Goal: Task Accomplishment & Management: Complete application form

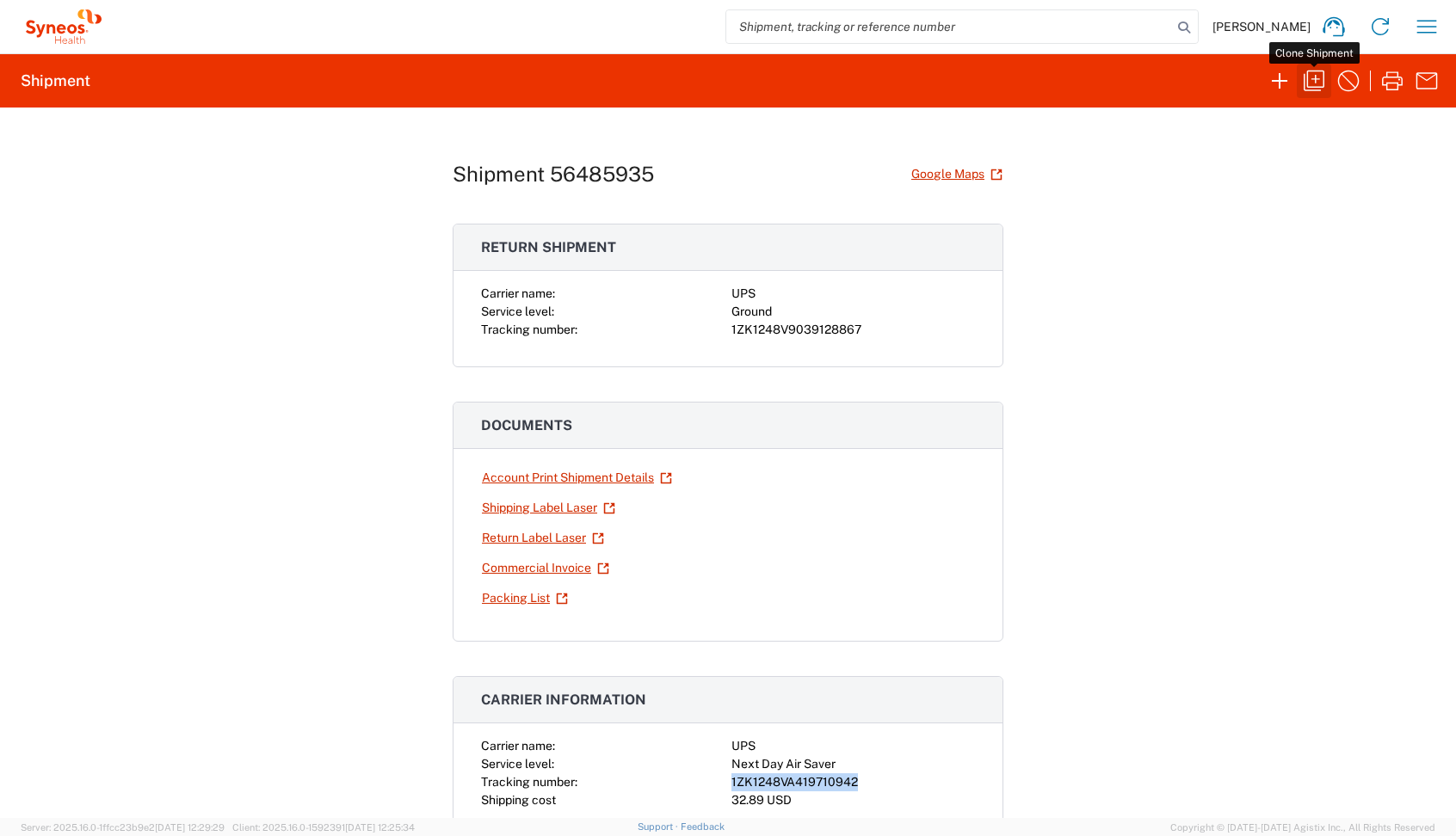
click at [1310, 85] on icon "button" at bounding box center [1314, 80] width 28 height 28
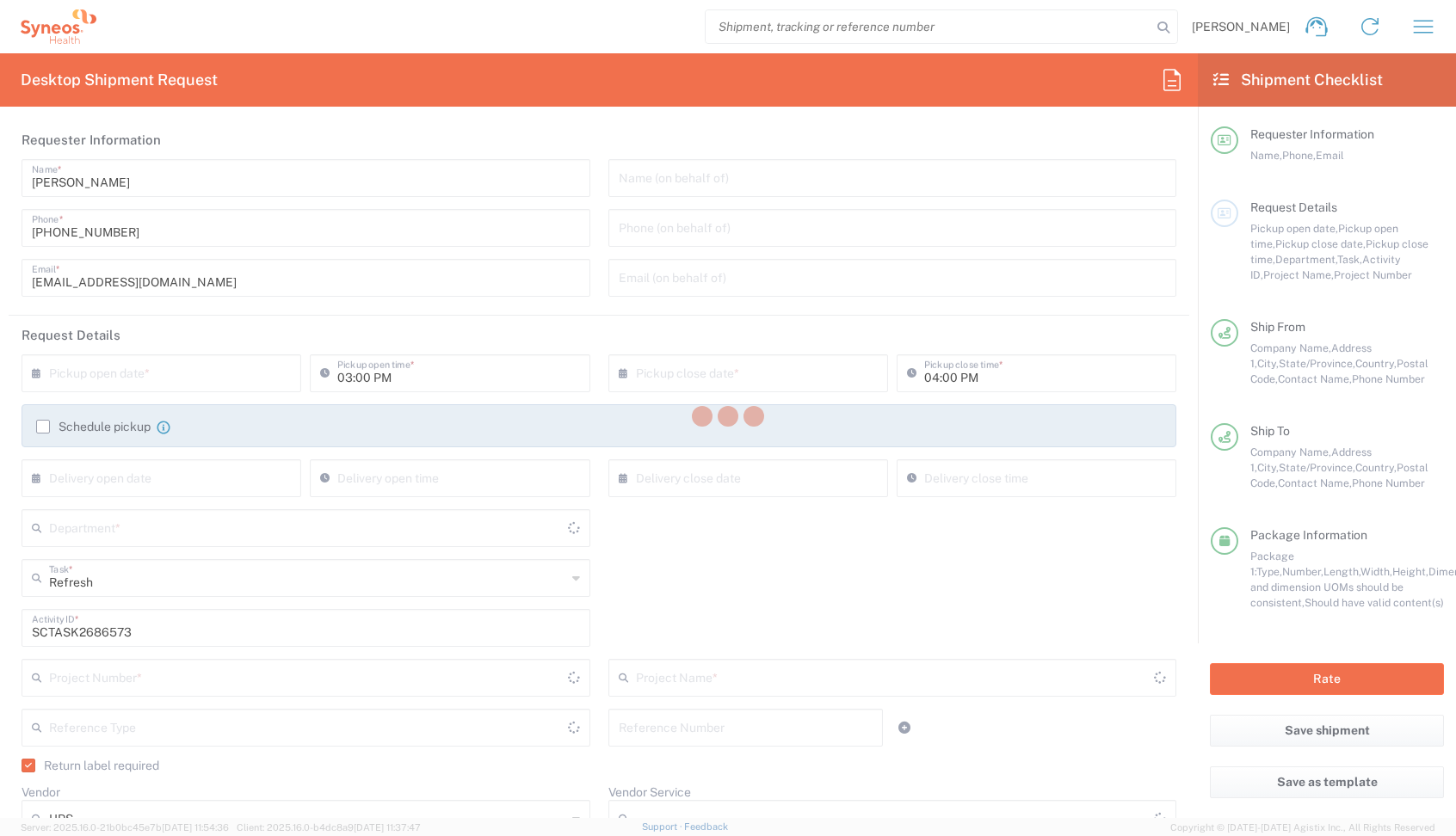
type input "[US_STATE]"
type input "Residential/Home"
type input "USD"
type input "4510 DEPARTMENTAL EXPENSE"
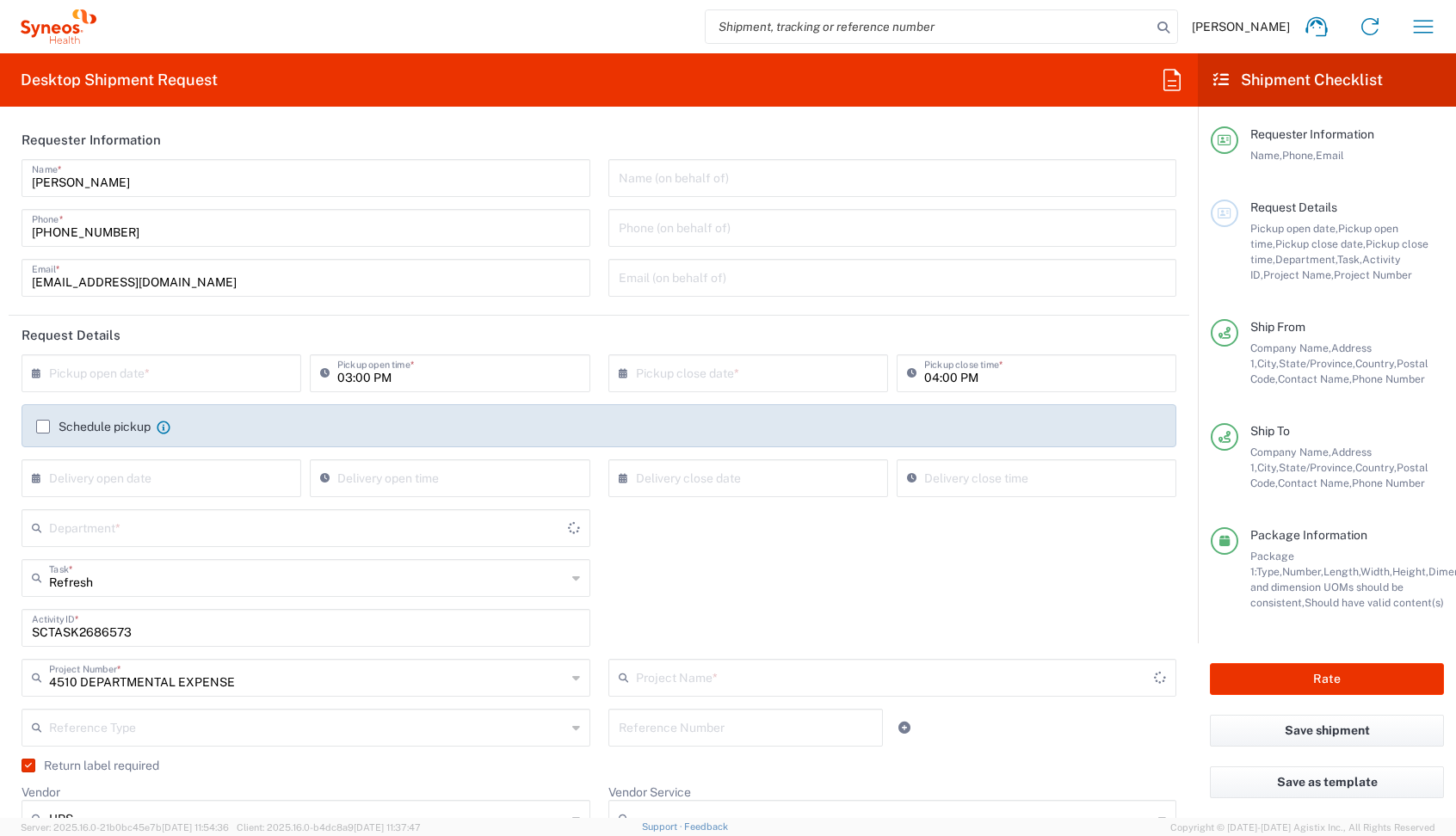
type input "Ground"
type input "Medium Box"
type input "[GEOGRAPHIC_DATA]"
type input "4510"
type input "4510 DEPARTMENTAL EXPENSE"
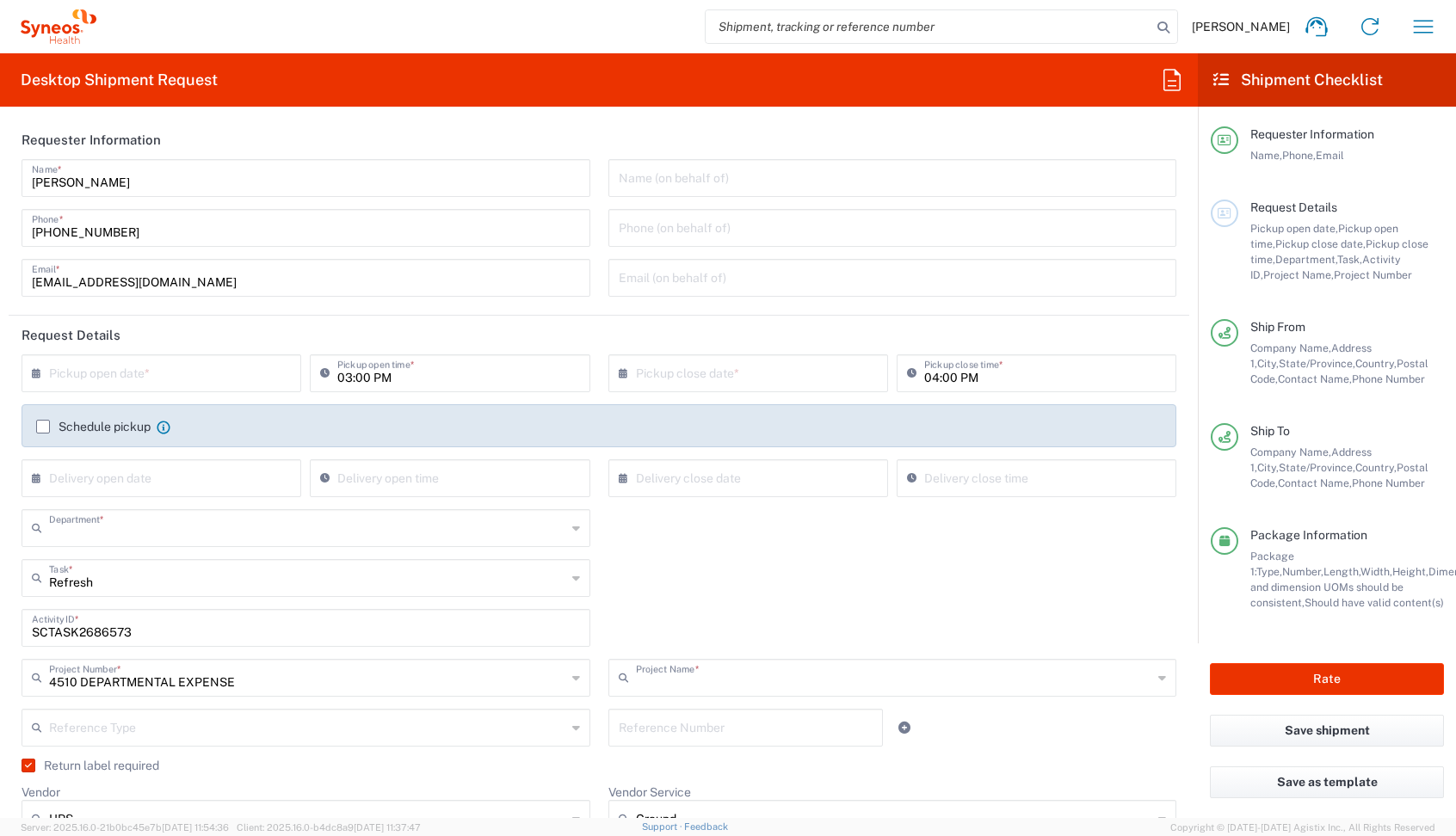
type input "[US_STATE]"
type input "Business (General)"
type input "[GEOGRAPHIC_DATA]"
type input "PALIO + IGNITE, LLC- [GEOGRAPHIC_DATA] [GEOGRAPHIC_DATA] [GEOGRAPHIC_DATA]"
